Goal: Browse casually

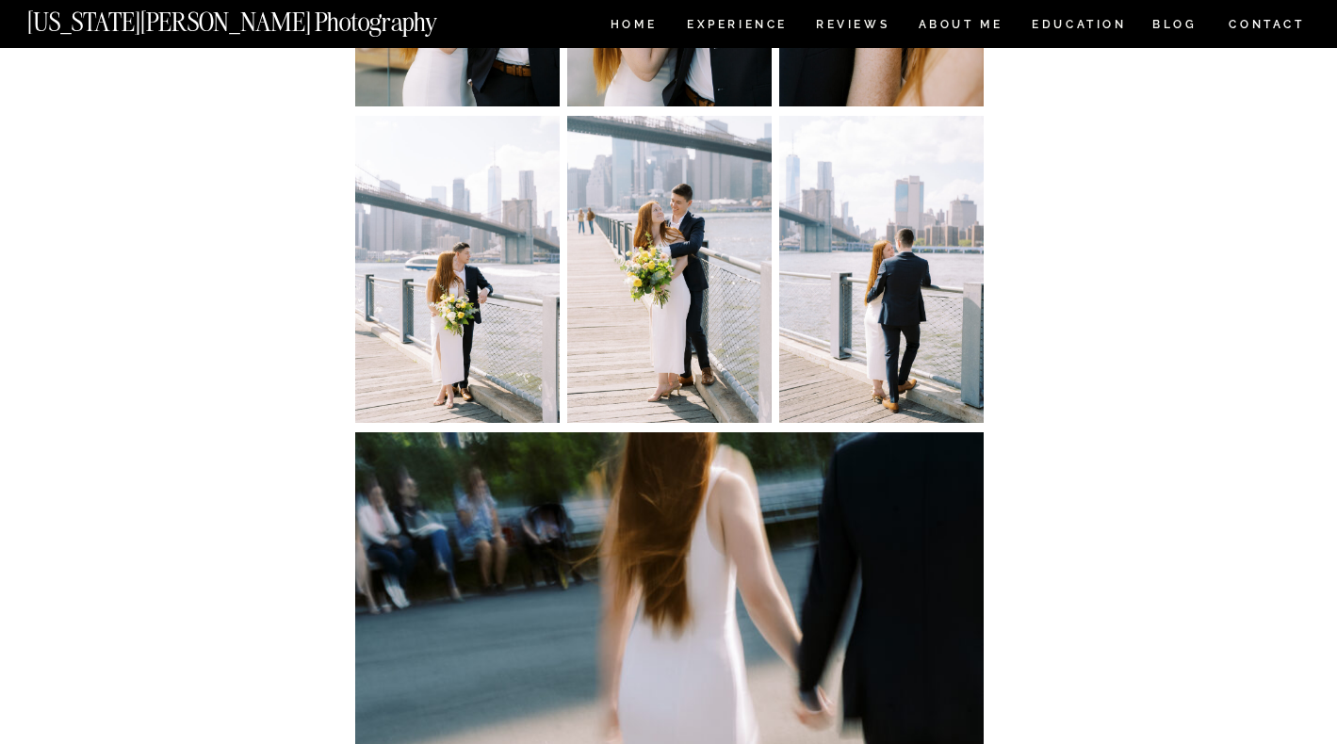
scroll to position [6873, 0]
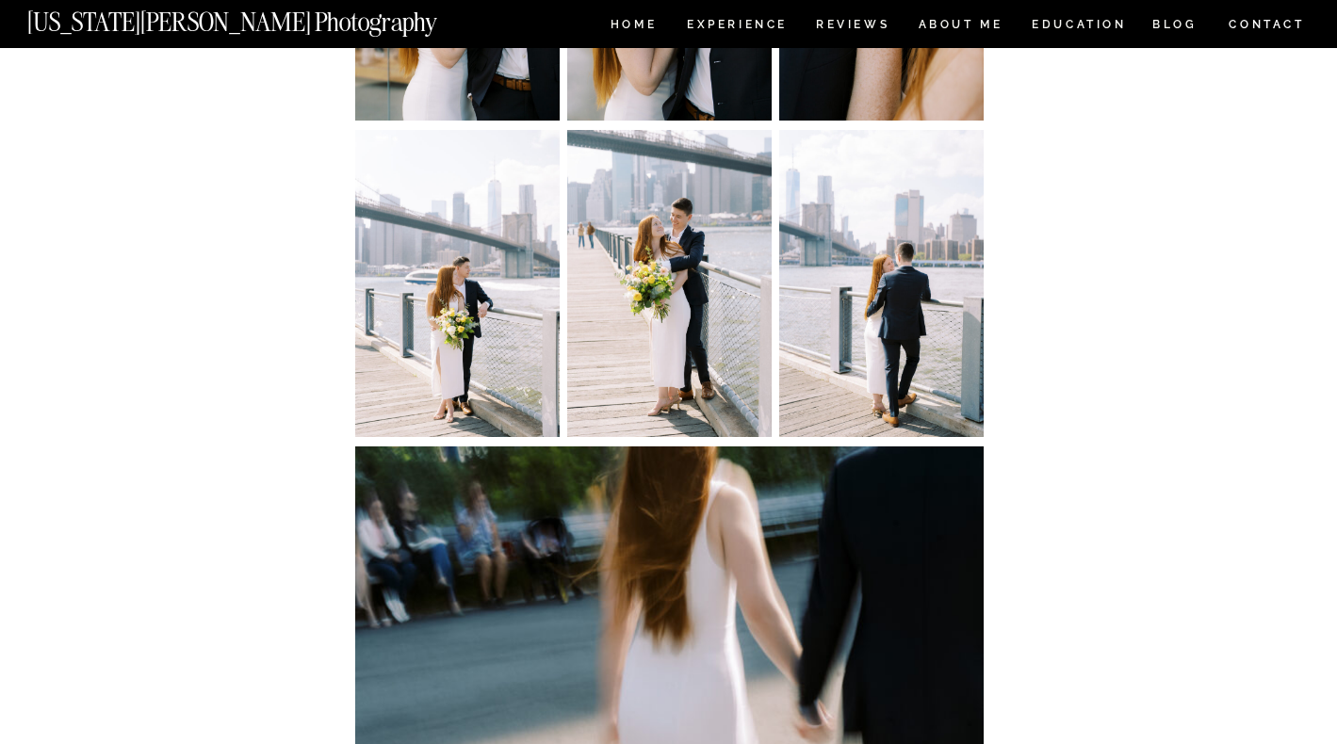
click at [678, 210] on img at bounding box center [669, 283] width 204 height 306
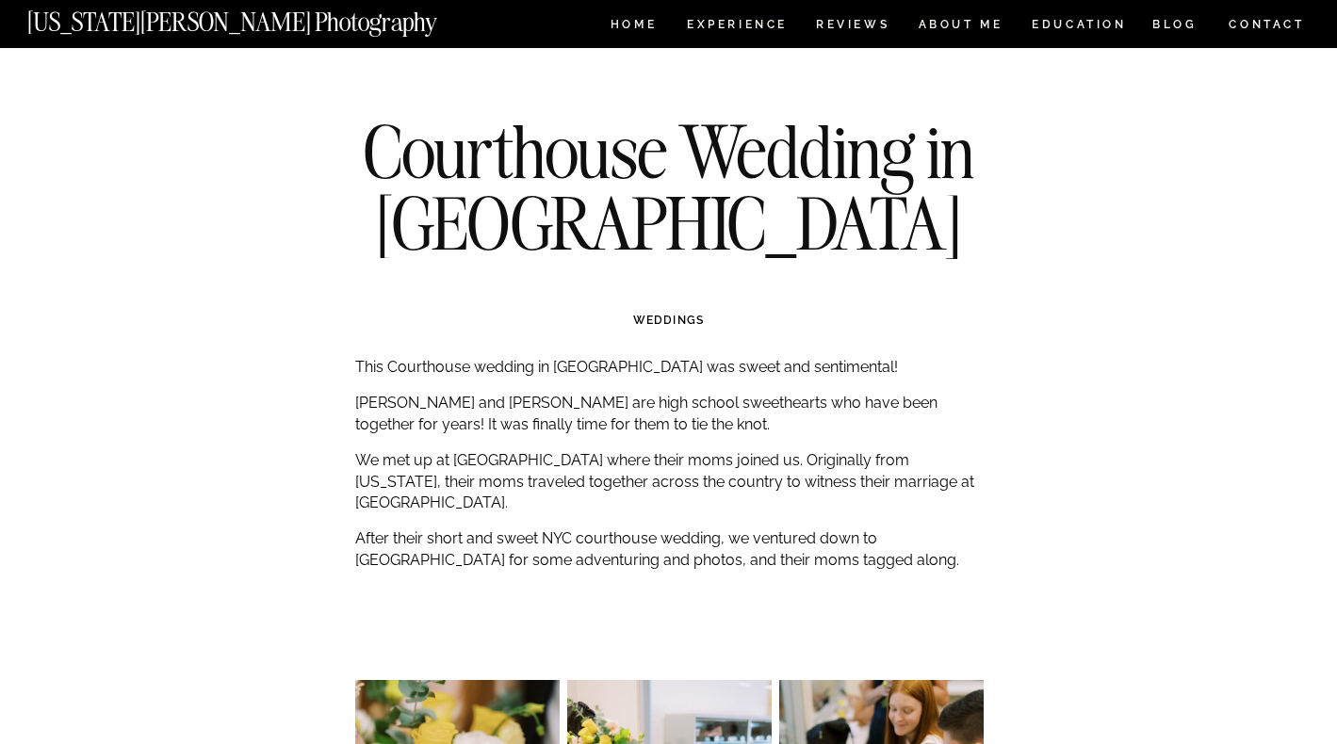
scroll to position [0, 0]
click at [738, 29] on nav "Experience" at bounding box center [736, 27] width 99 height 16
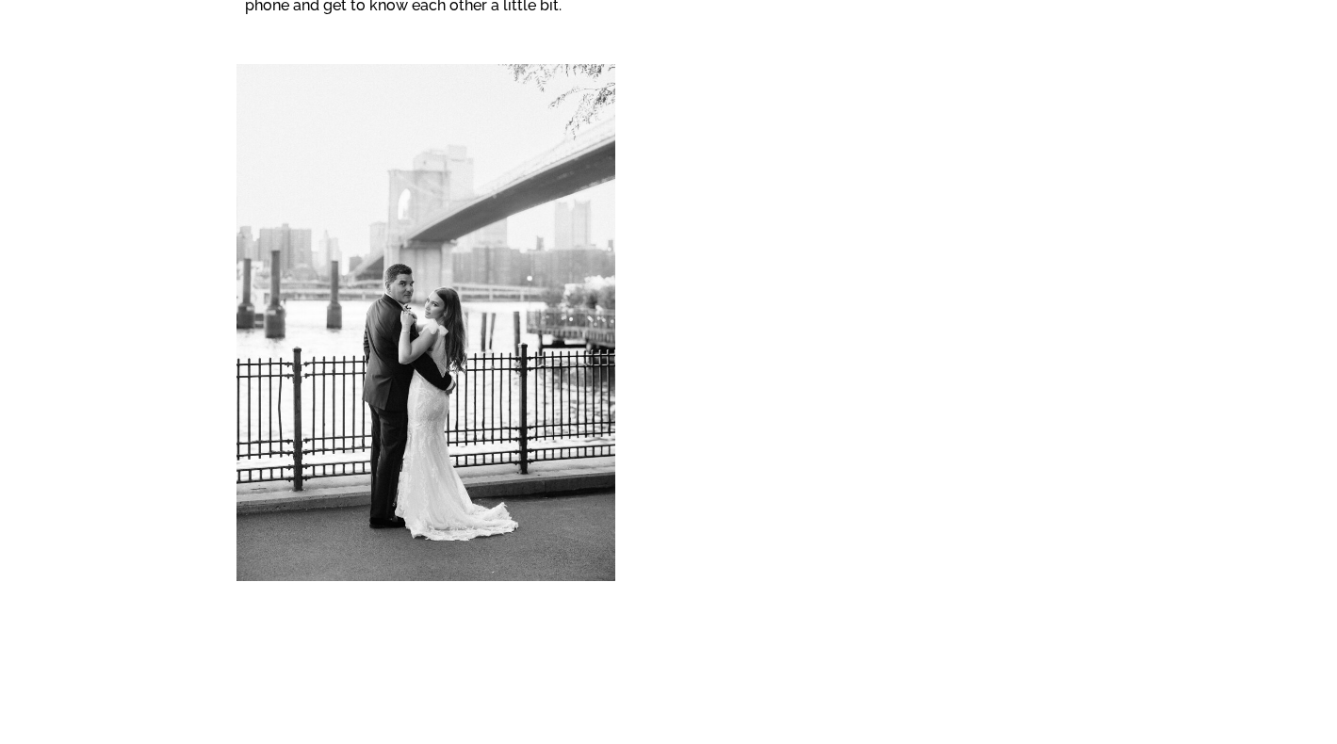
scroll to position [16657, 0]
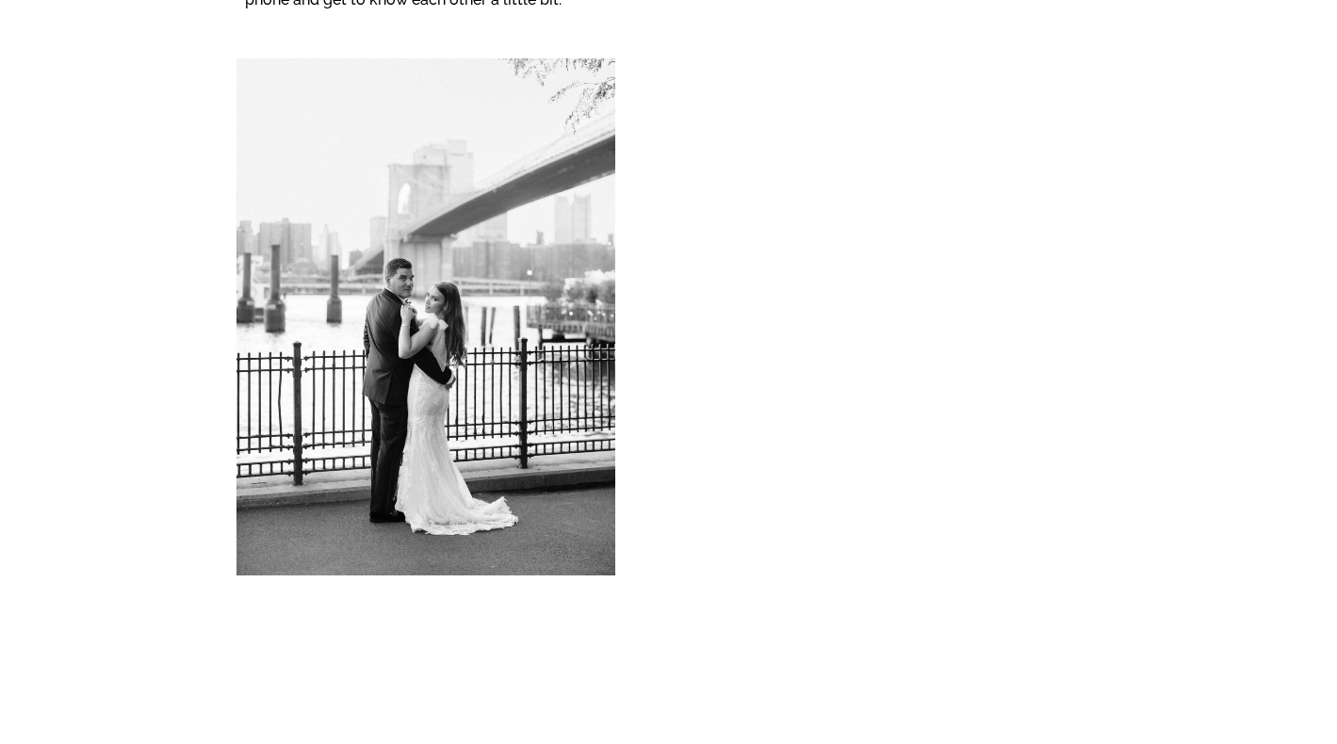
click at [656, 246] on h2 "Love Stories, Artfully Documented" at bounding box center [669, 227] width 659 height 37
click at [666, 246] on h2 "Love Stories, Artfully Documented" at bounding box center [669, 227] width 659 height 37
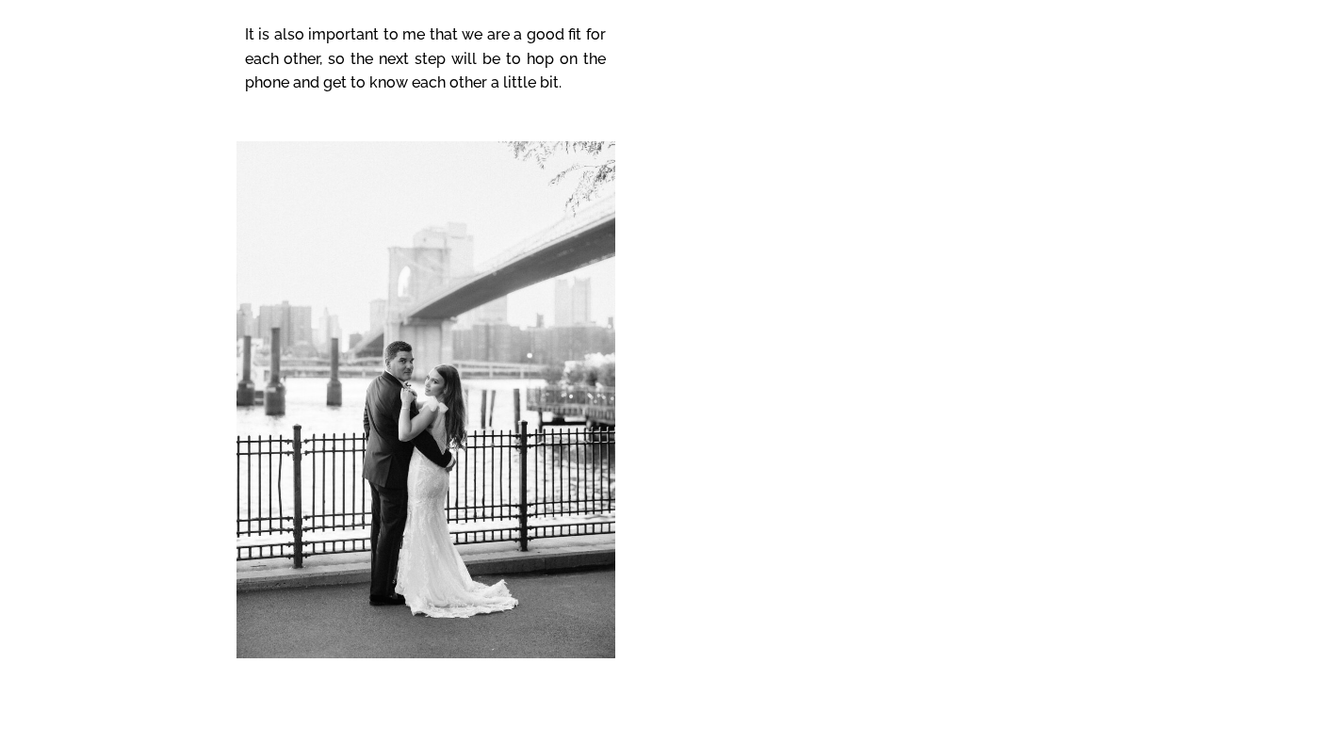
scroll to position [16571, 0]
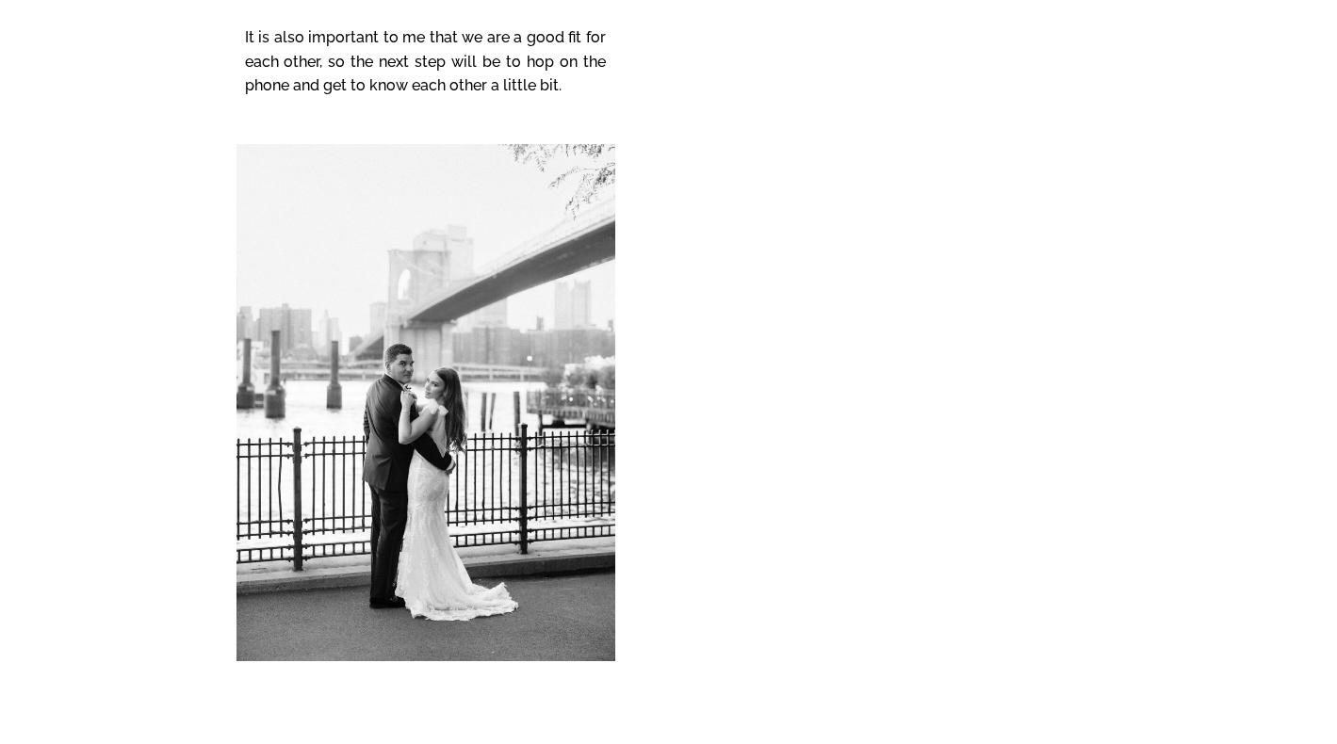
click at [684, 246] on h2 "Love Stories, Artfully Documented" at bounding box center [669, 227] width 659 height 37
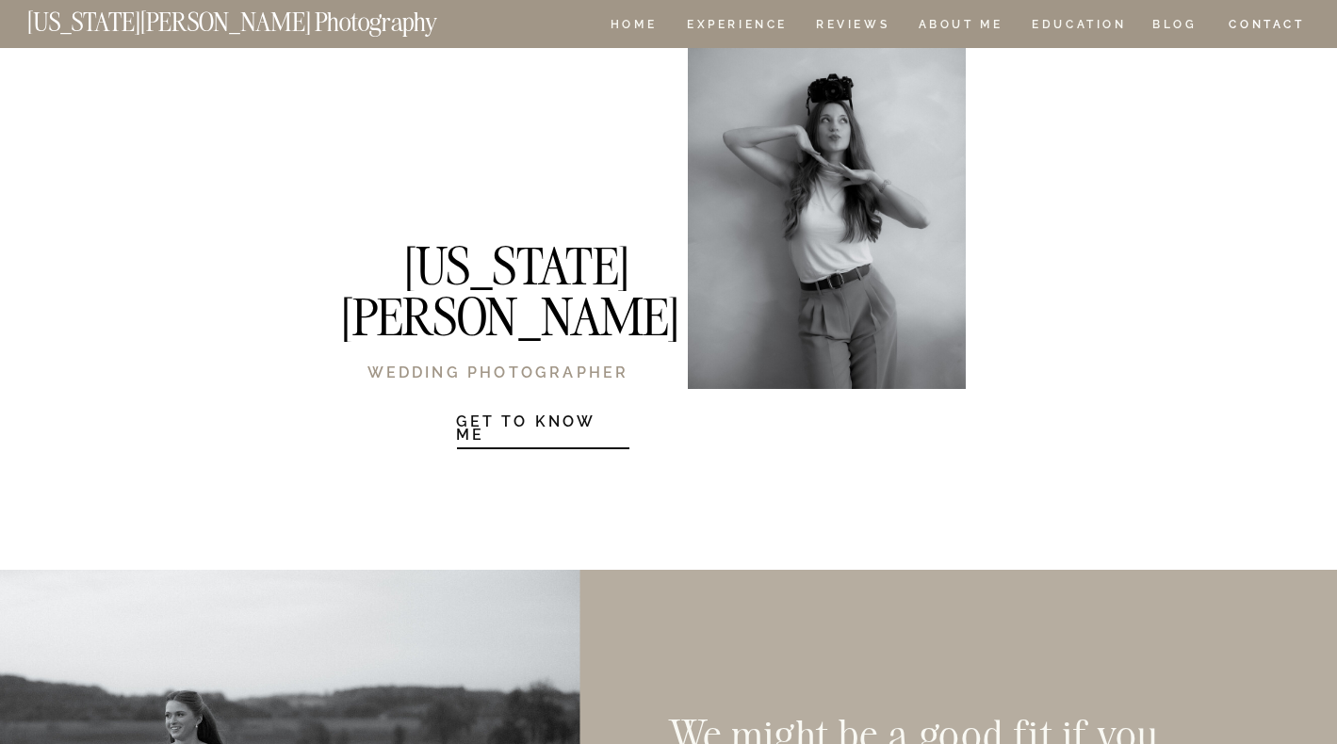
scroll to position [2750, 0]
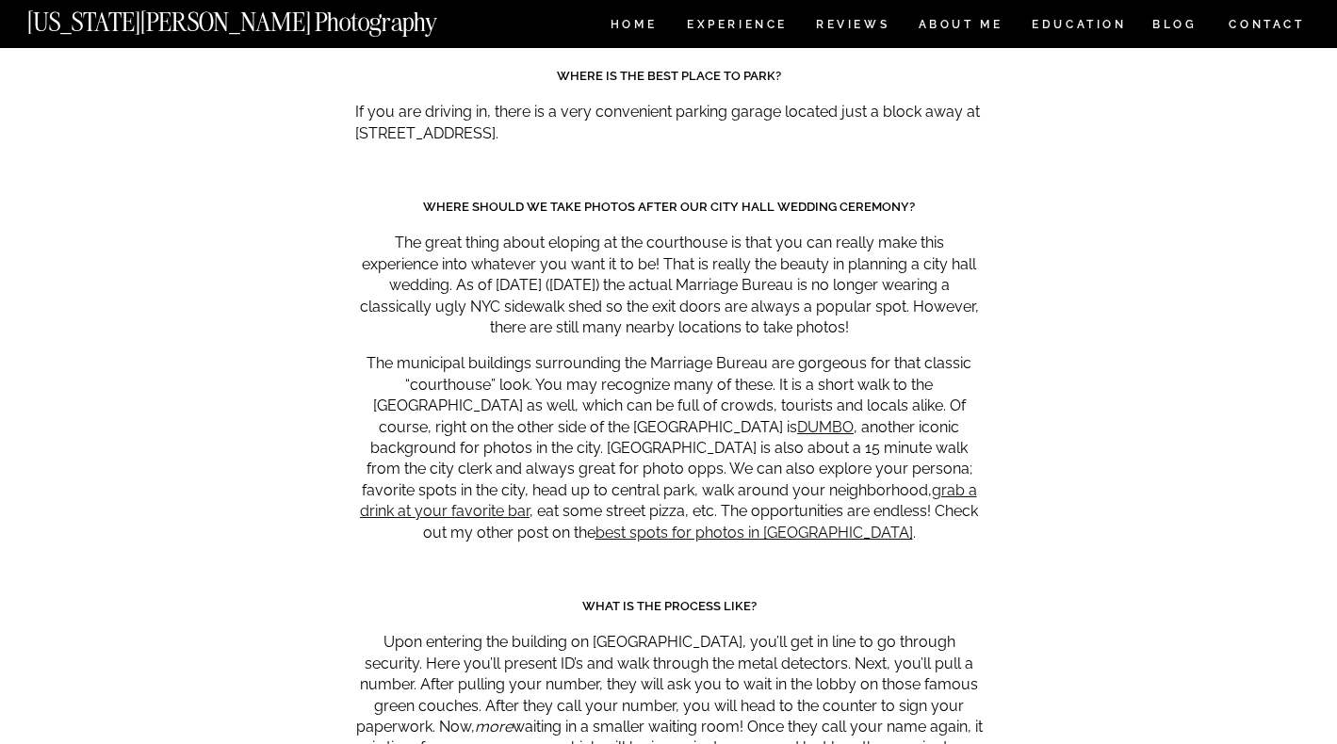
scroll to position [8770, 0]
